Goal: Ask a question

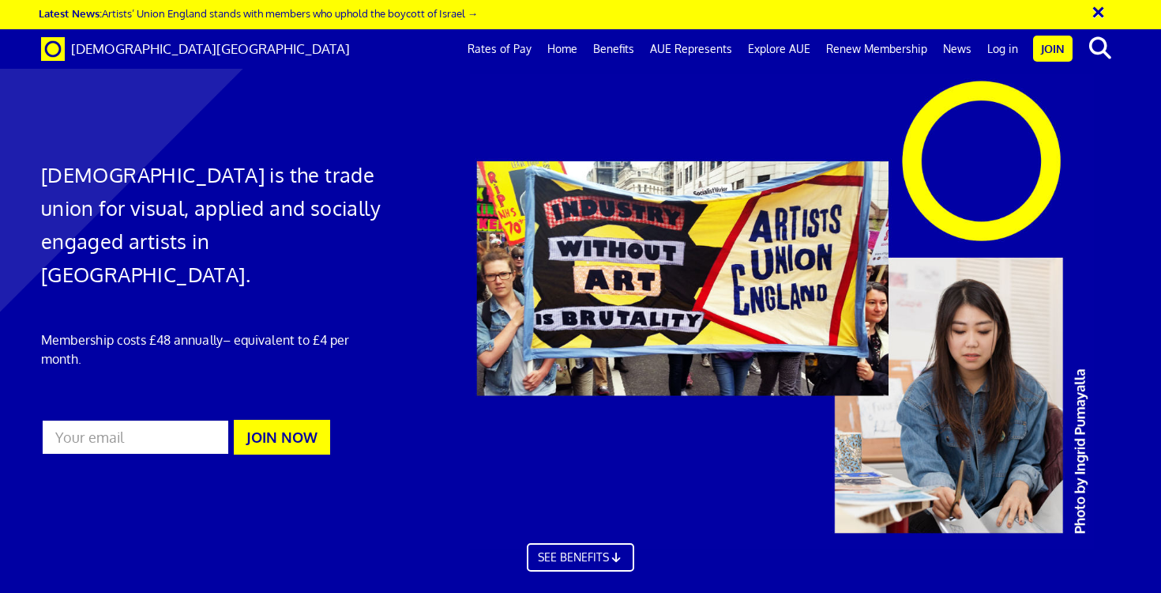
scroll to position [0, 9]
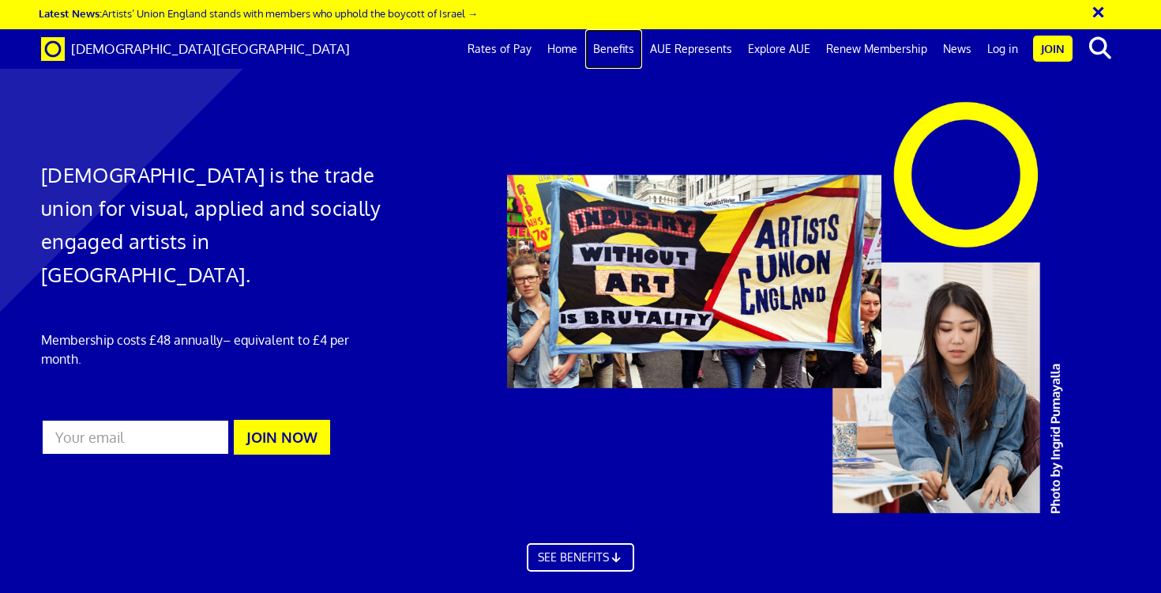
click at [623, 53] on link "Benefits" at bounding box center [613, 49] width 57 height 40
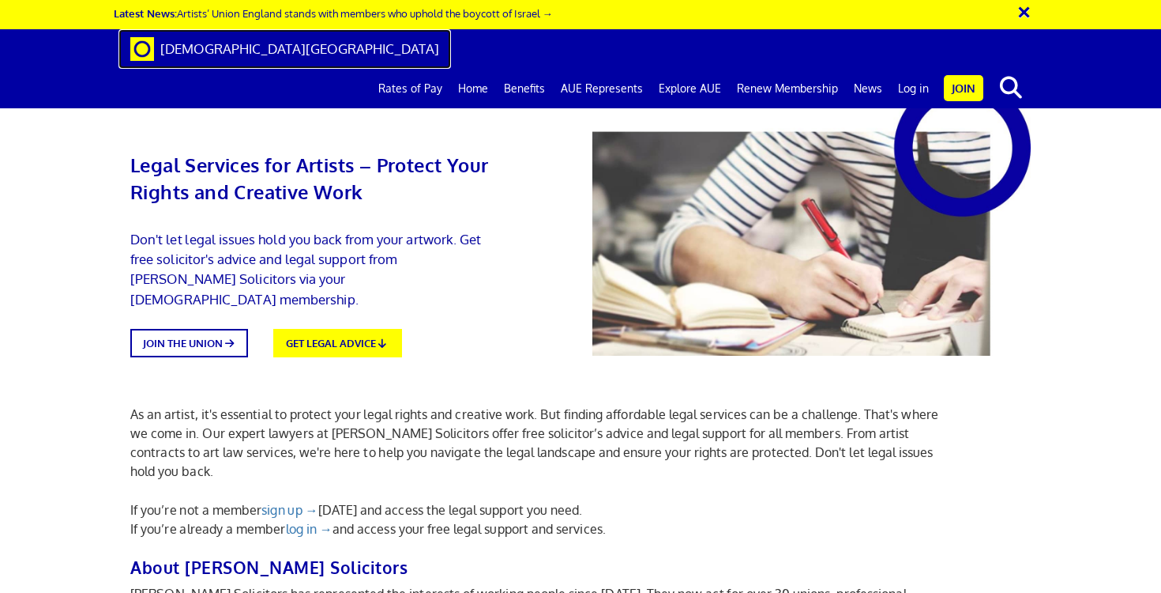
click at [194, 58] on link "[DEMOGRAPHIC_DATA][GEOGRAPHIC_DATA]" at bounding box center [285, 49] width 333 height 40
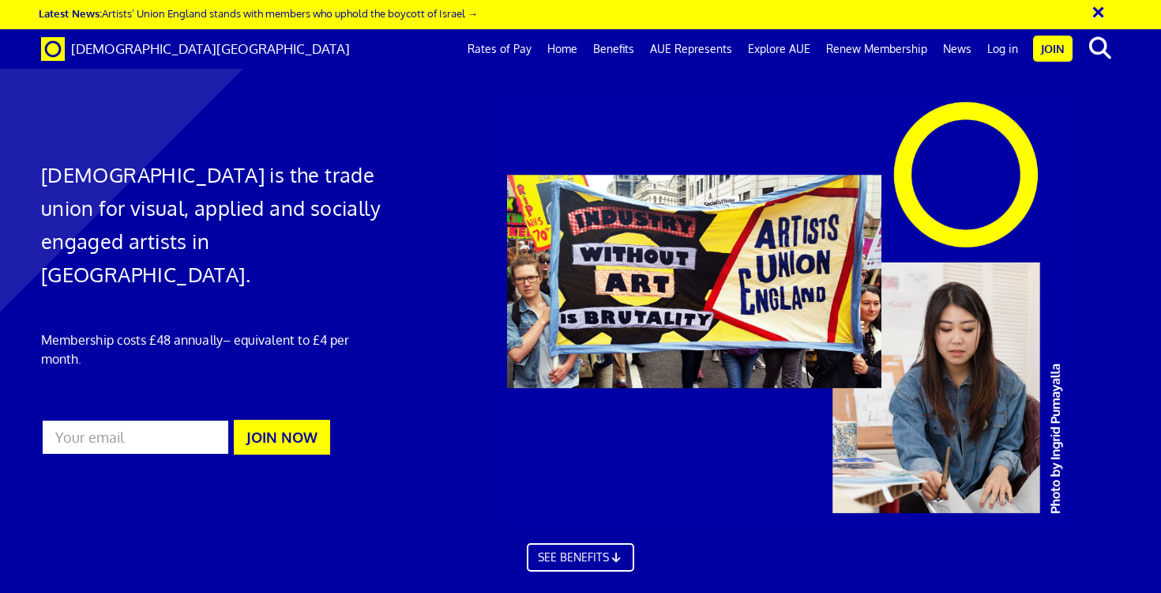
scroll to position [895, 0]
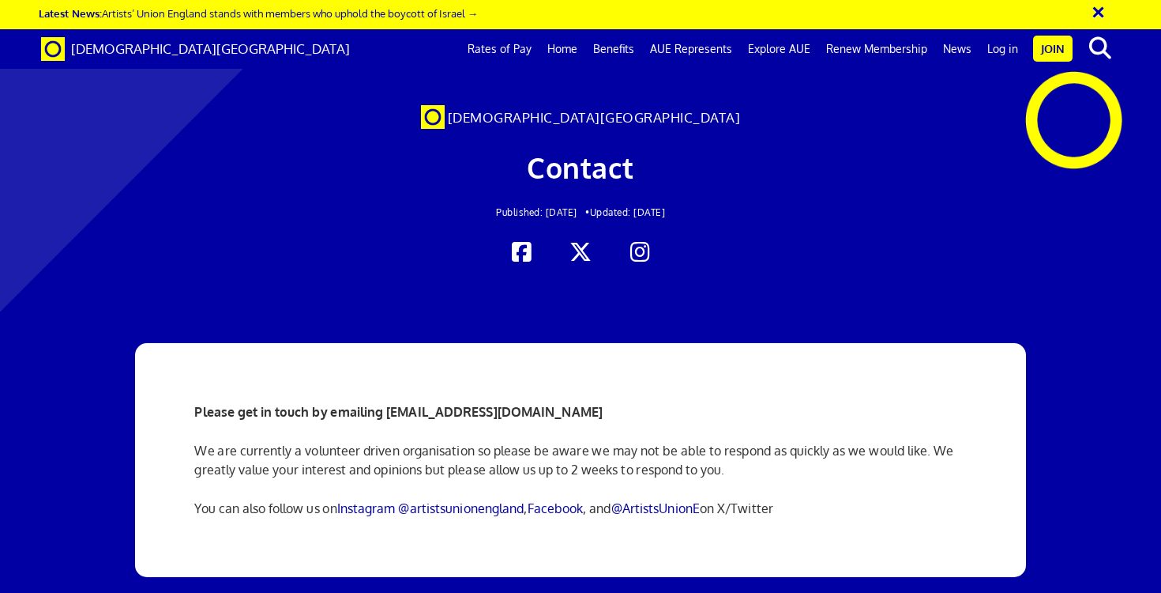
scroll to position [95, 0]
click at [376, 500] on link "Instagram @artistsunionengland" at bounding box center [430, 508] width 187 height 16
